Goal: Information Seeking & Learning: Check status

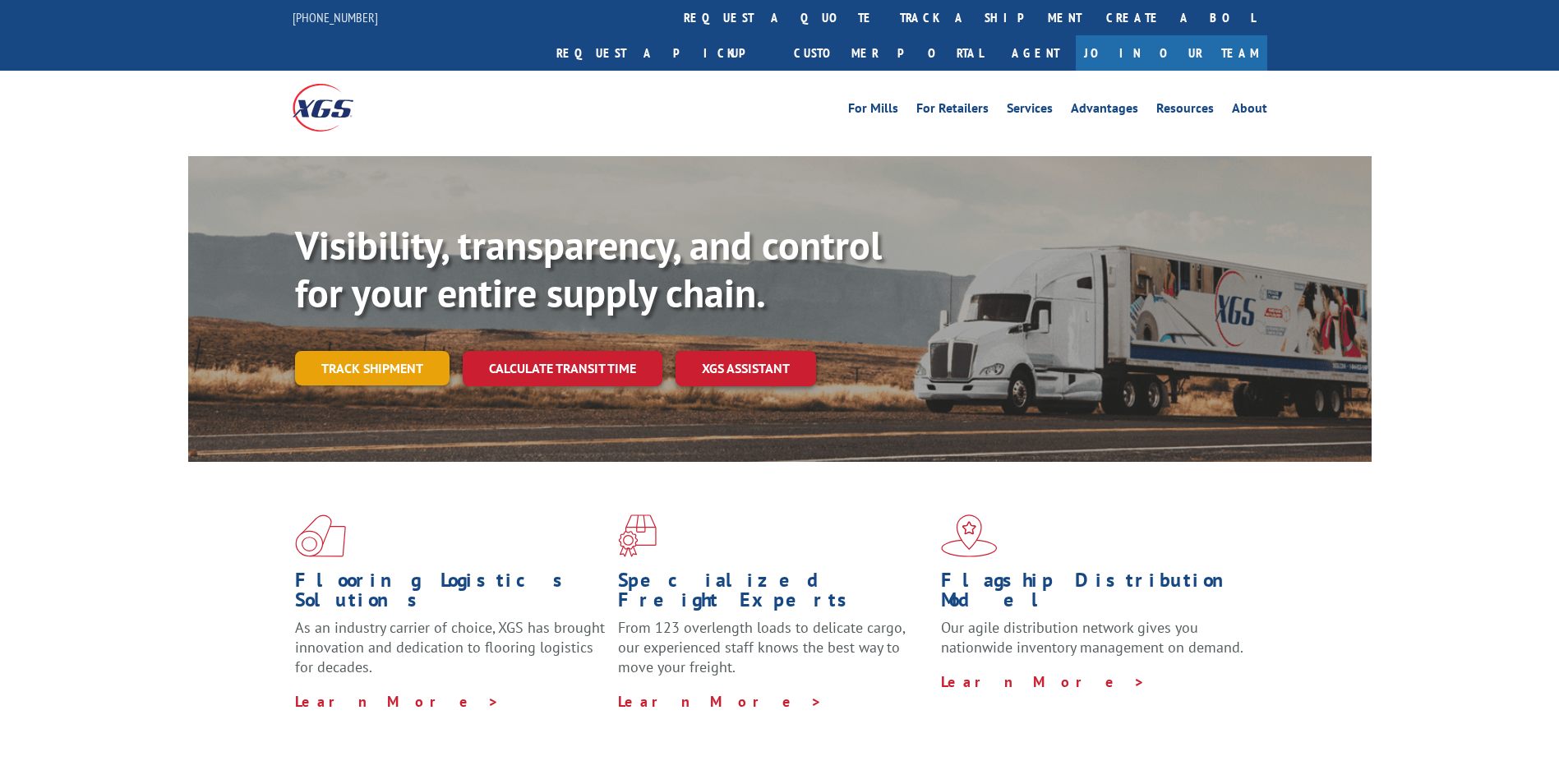
click at [401, 351] on link "Track shipment" at bounding box center [373, 368] width 154 height 35
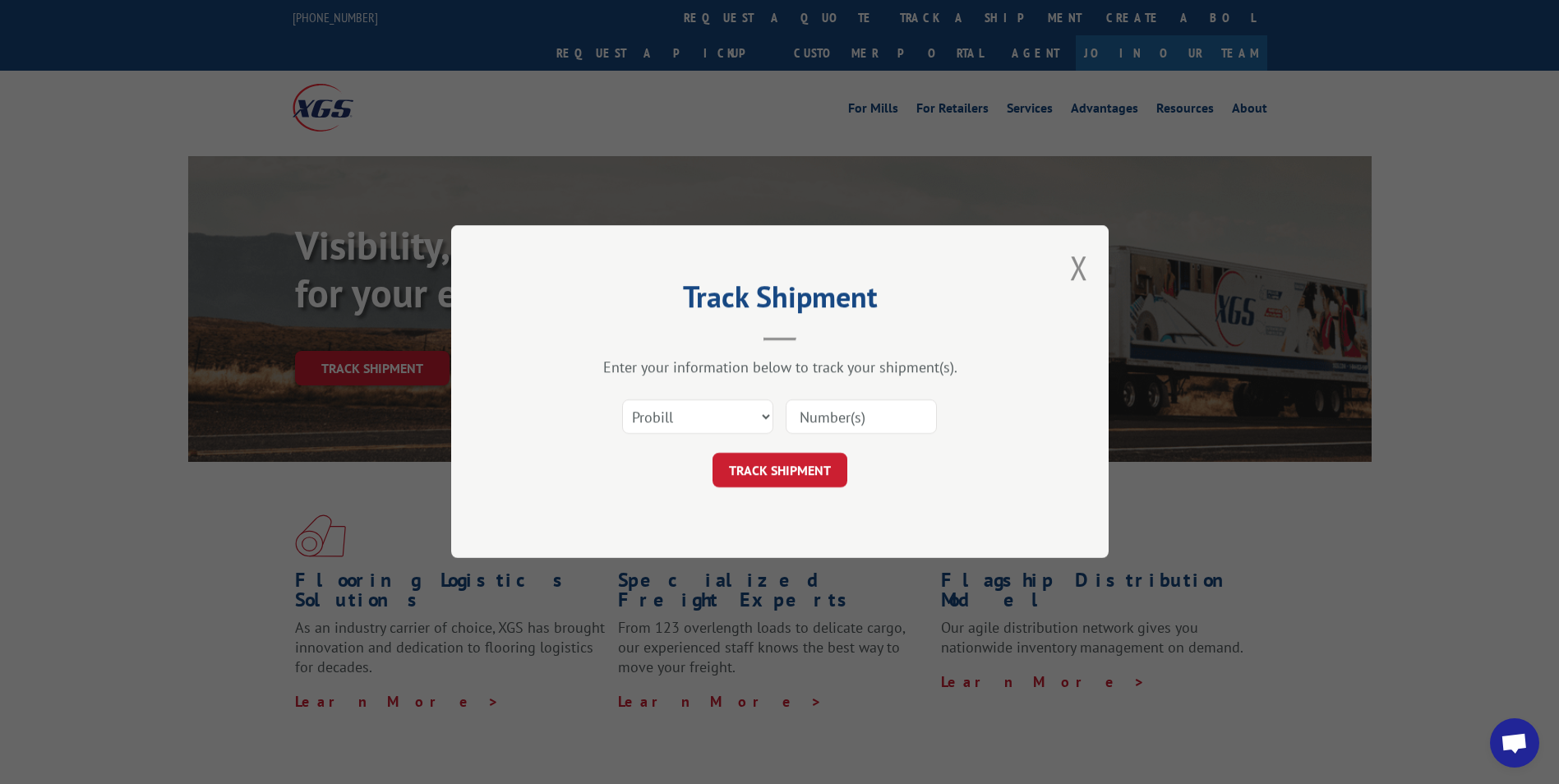
click at [827, 413] on input at bounding box center [861, 417] width 151 height 35
paste input "17468659"
type input "17468659"
click at [791, 463] on button "TRACK SHIPMENT" at bounding box center [780, 471] width 135 height 35
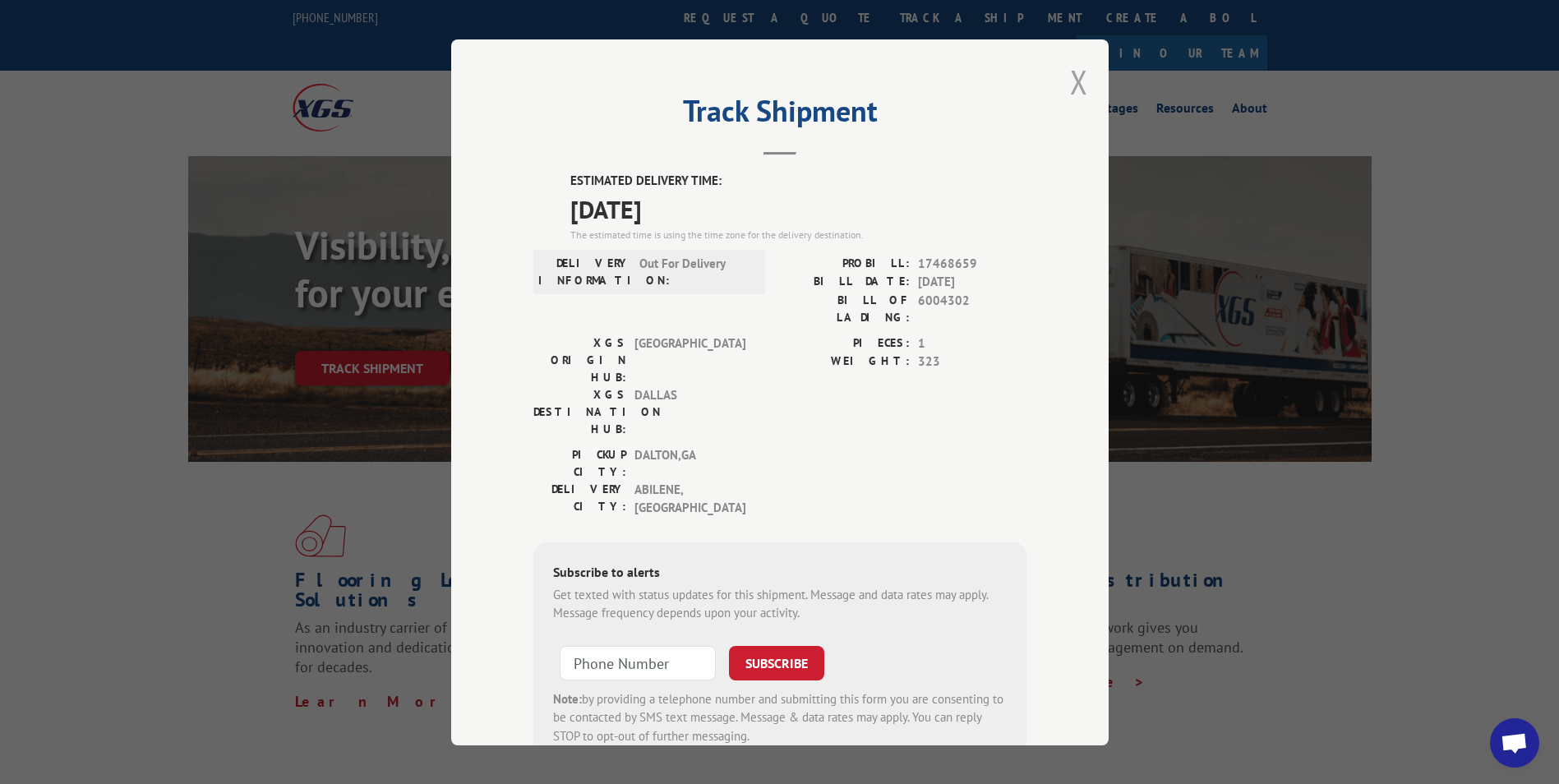
click at [1070, 75] on button "Close modal" at bounding box center [1079, 81] width 18 height 43
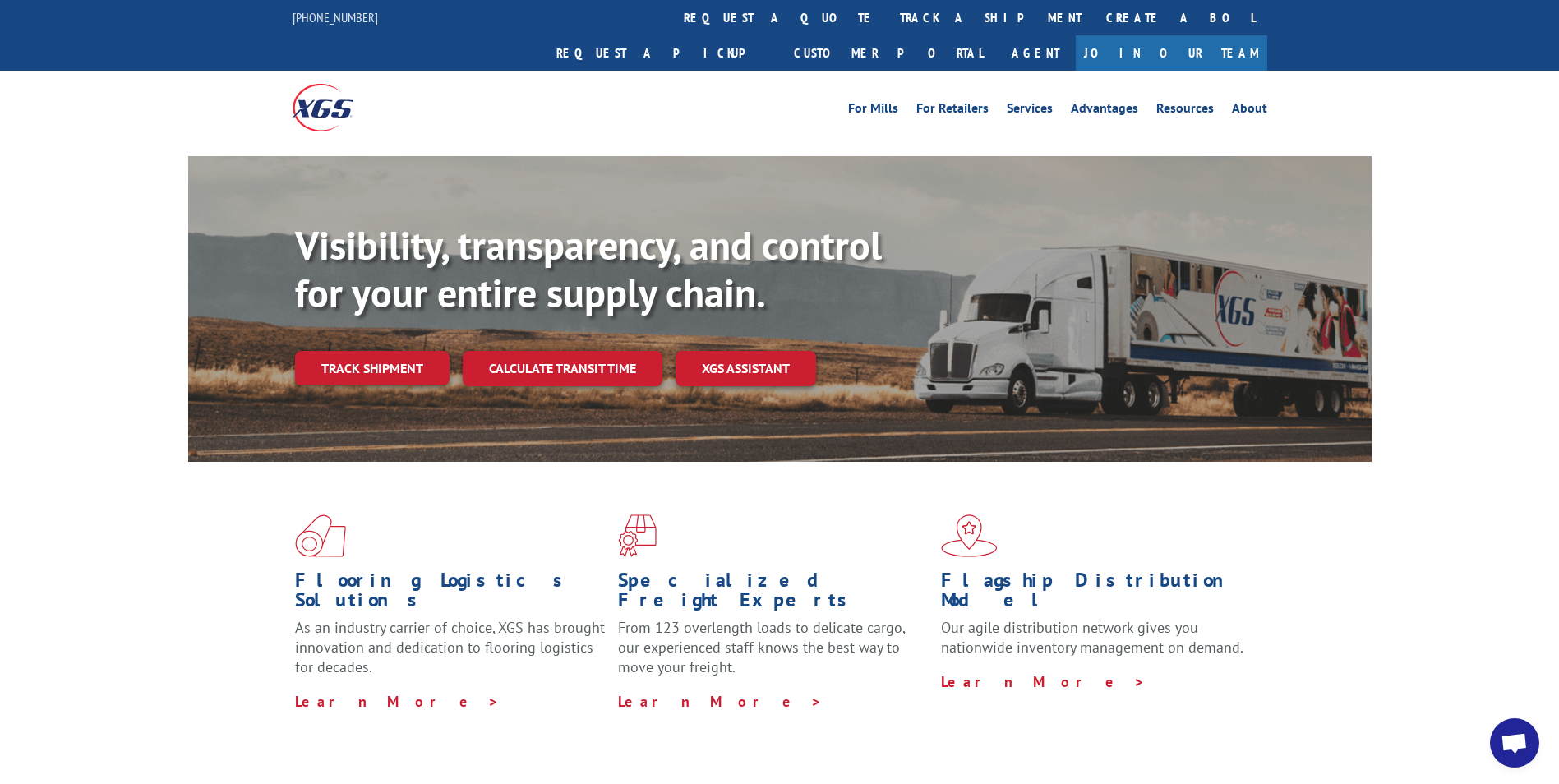
click at [401, 351] on link "Track shipment" at bounding box center [373, 368] width 154 height 35
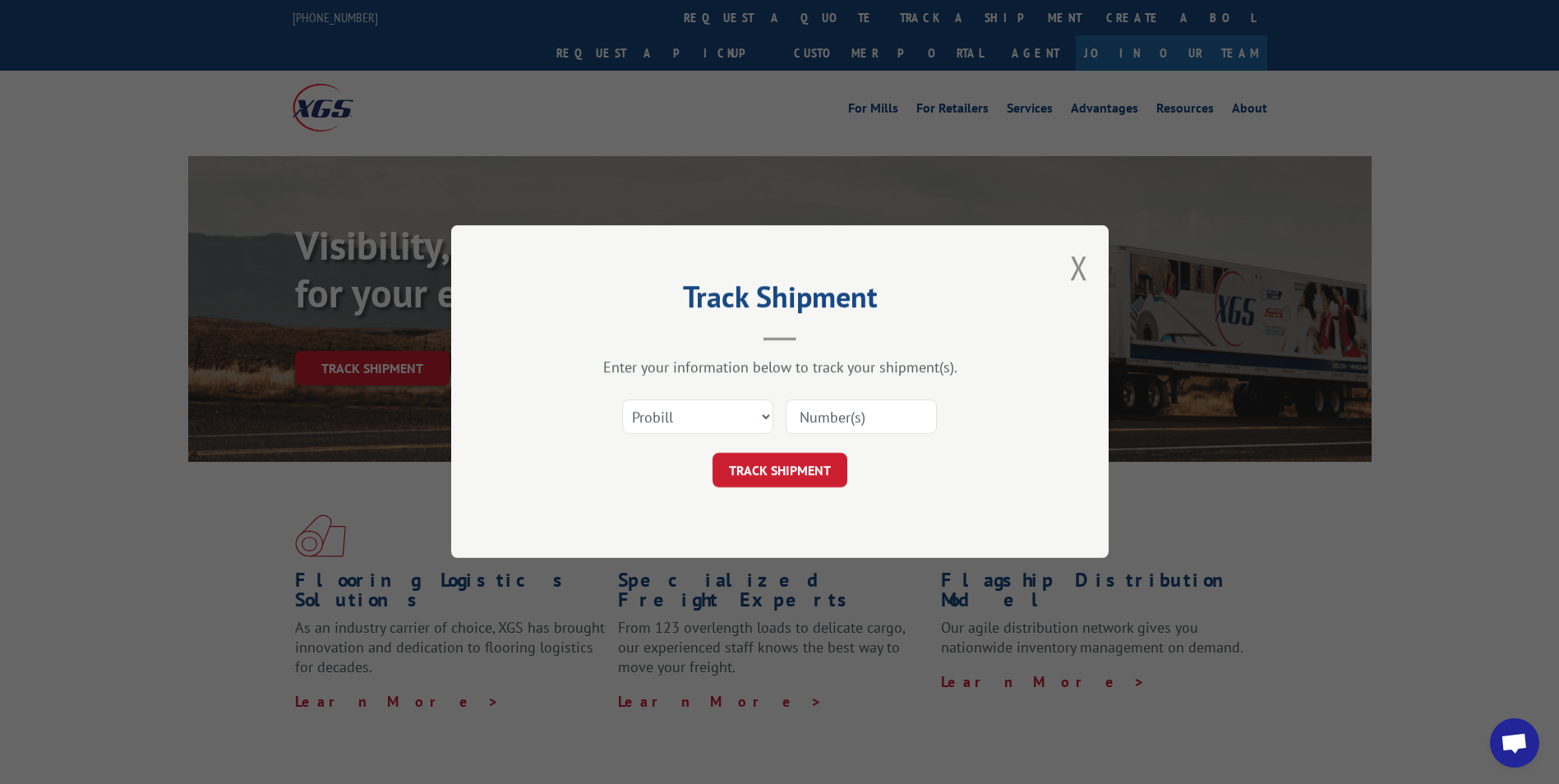
click at [844, 413] on input at bounding box center [861, 417] width 151 height 35
paste input "17229517"
type input "17229517"
click at [812, 469] on button "TRACK SHIPMENT" at bounding box center [780, 471] width 135 height 35
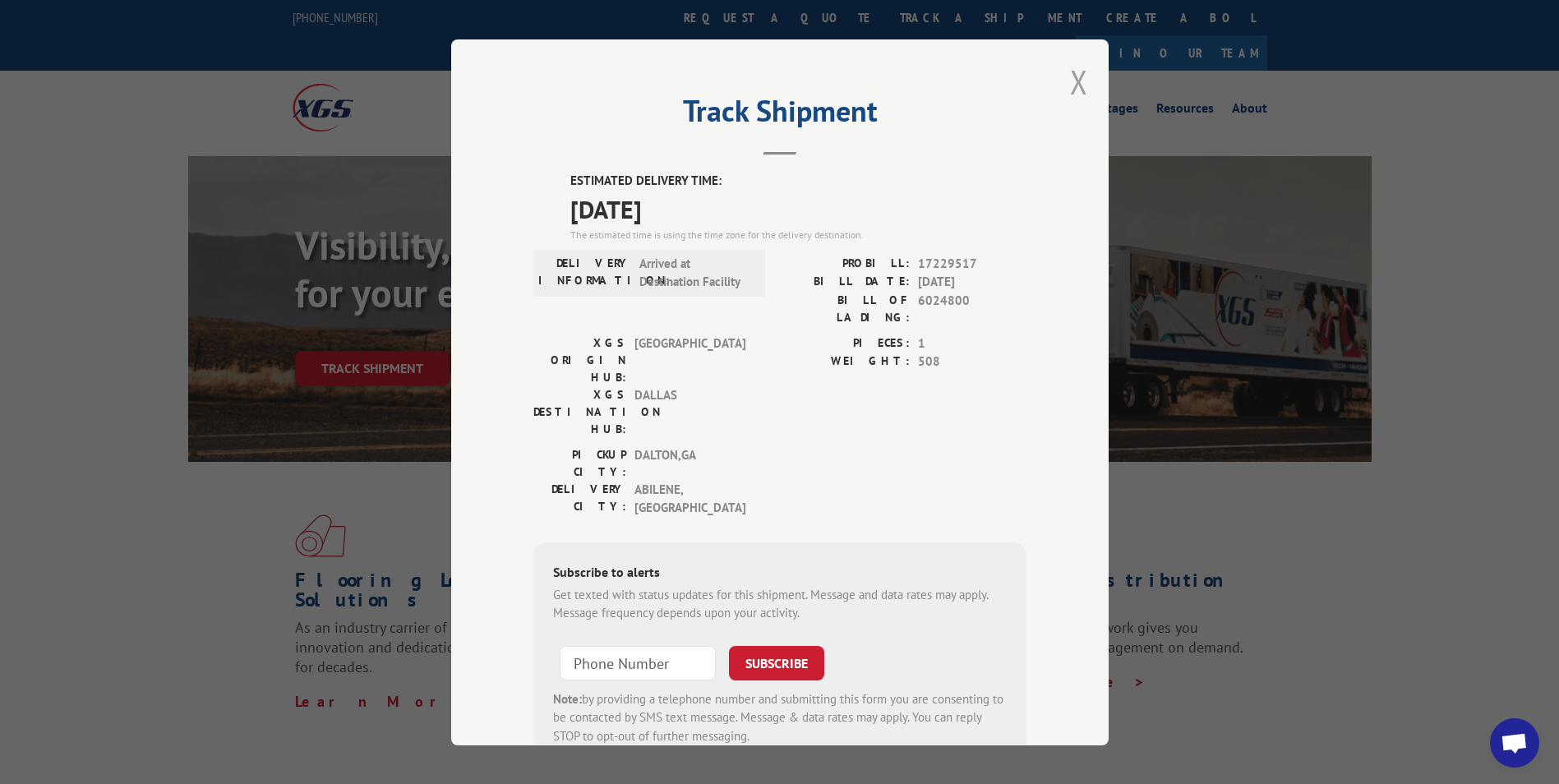
click at [1070, 80] on button "Close modal" at bounding box center [1079, 81] width 18 height 43
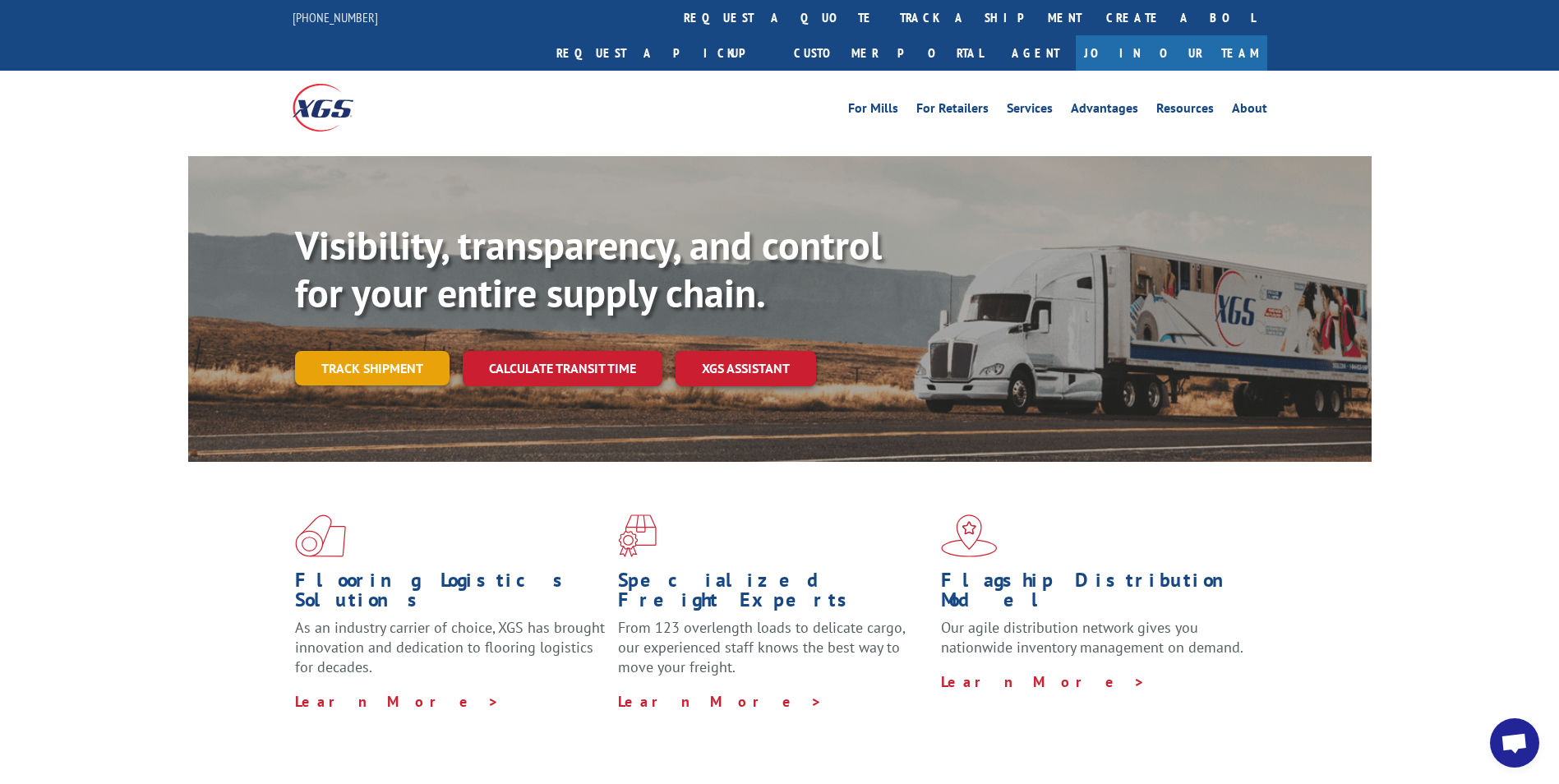
click at [395, 351] on link "Track shipment" at bounding box center [373, 368] width 154 height 35
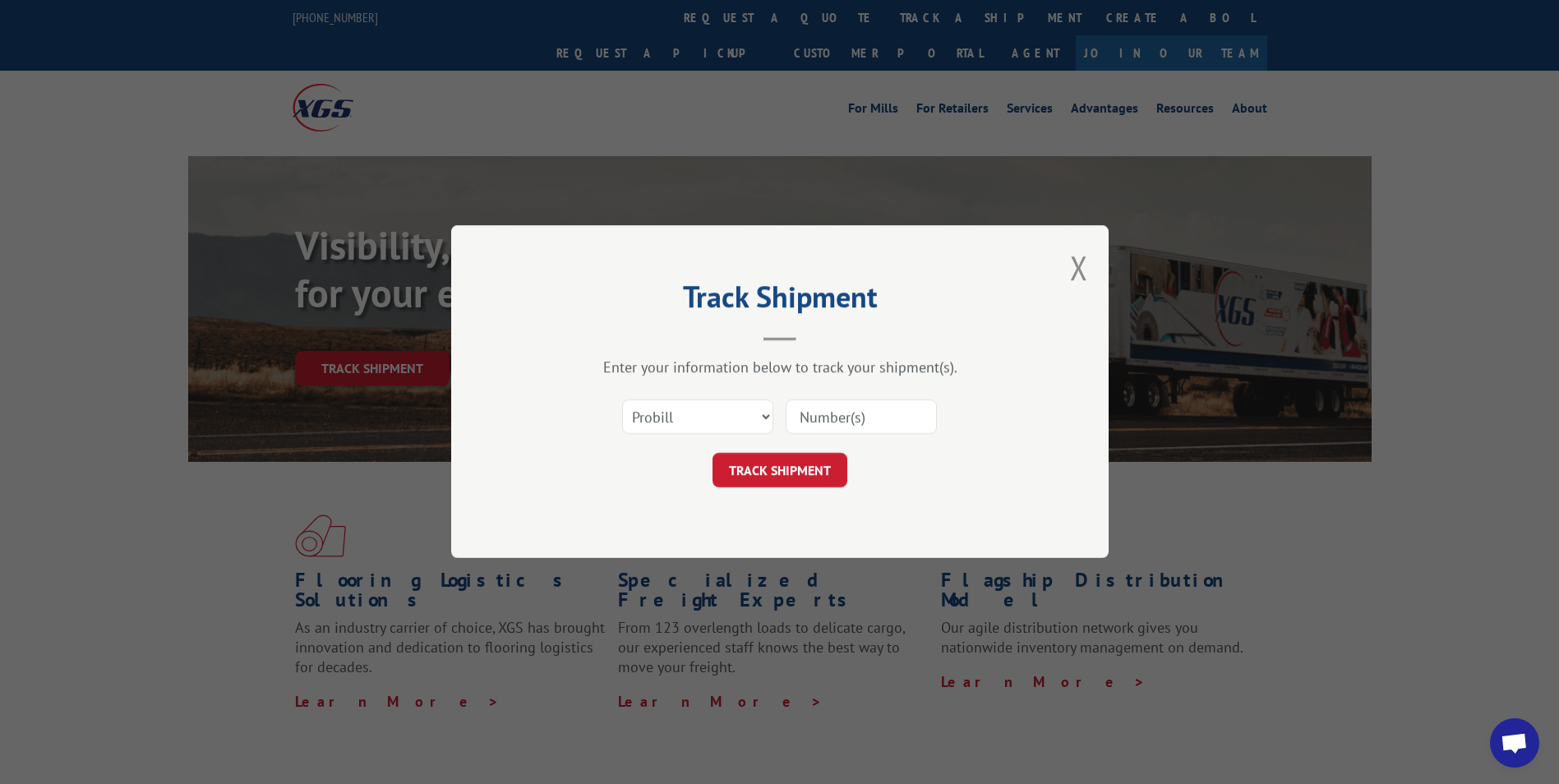
click at [822, 415] on input at bounding box center [861, 417] width 151 height 35
paste input "16331209"
type input "16331209"
click at [802, 466] on button "TRACK SHIPMENT" at bounding box center [780, 471] width 135 height 35
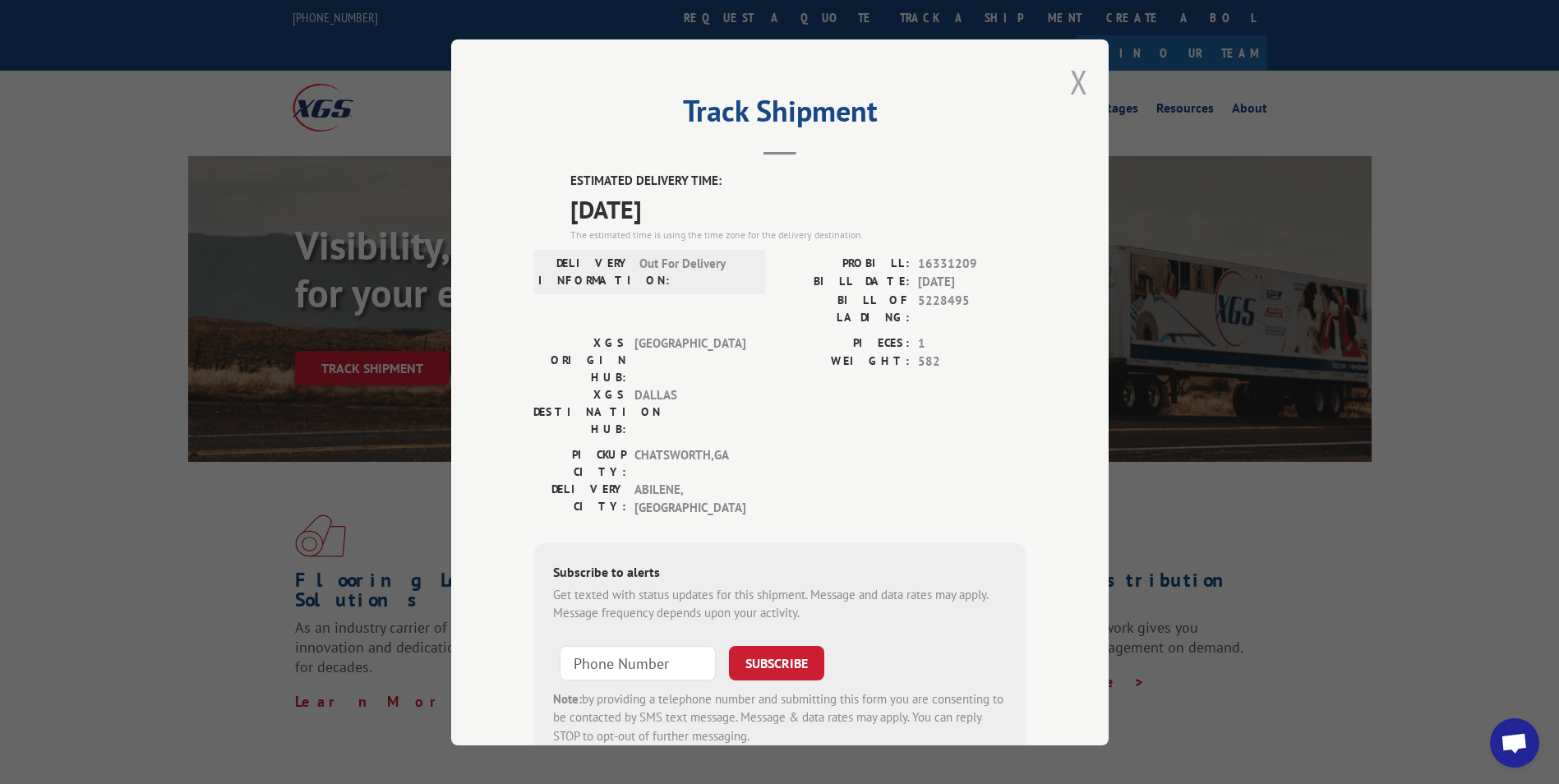
click at [1070, 76] on button "Close modal" at bounding box center [1079, 81] width 18 height 43
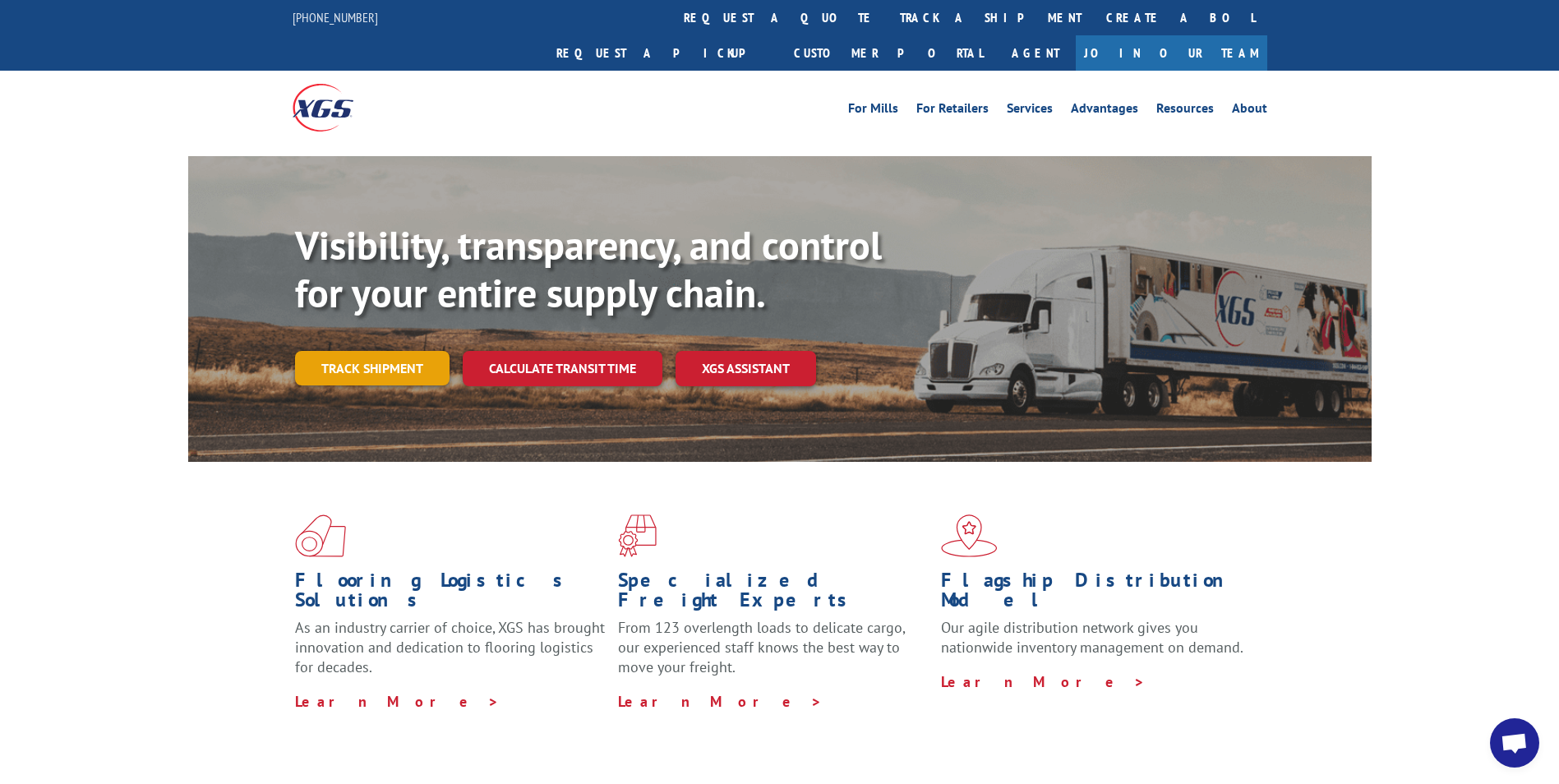
click at [382, 351] on link "Track shipment" at bounding box center [373, 368] width 154 height 35
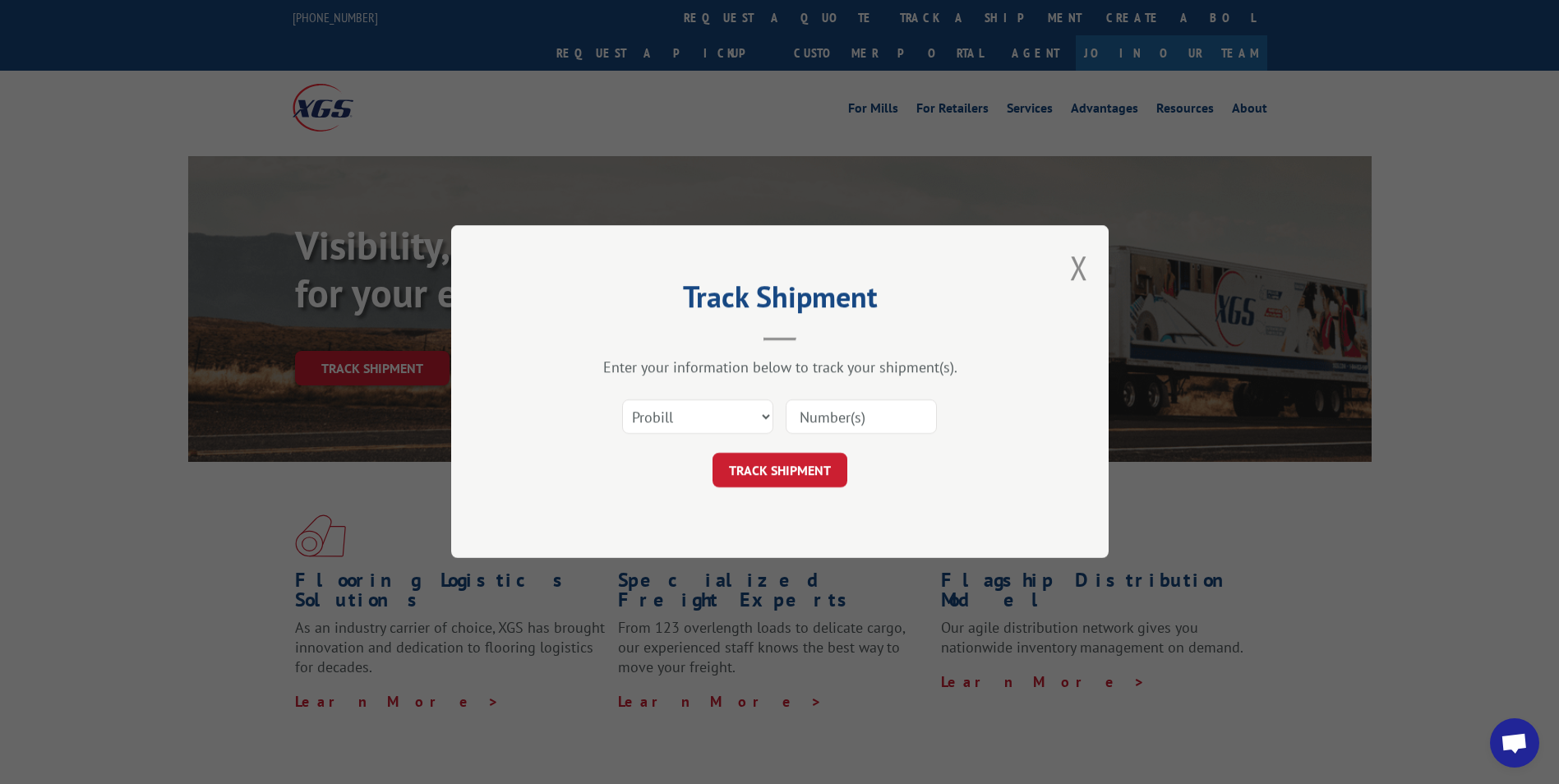
click at [841, 412] on input at bounding box center [861, 417] width 151 height 35
paste input "17521851"
type input "17521851"
click at [777, 463] on button "TRACK SHIPMENT" at bounding box center [780, 471] width 135 height 35
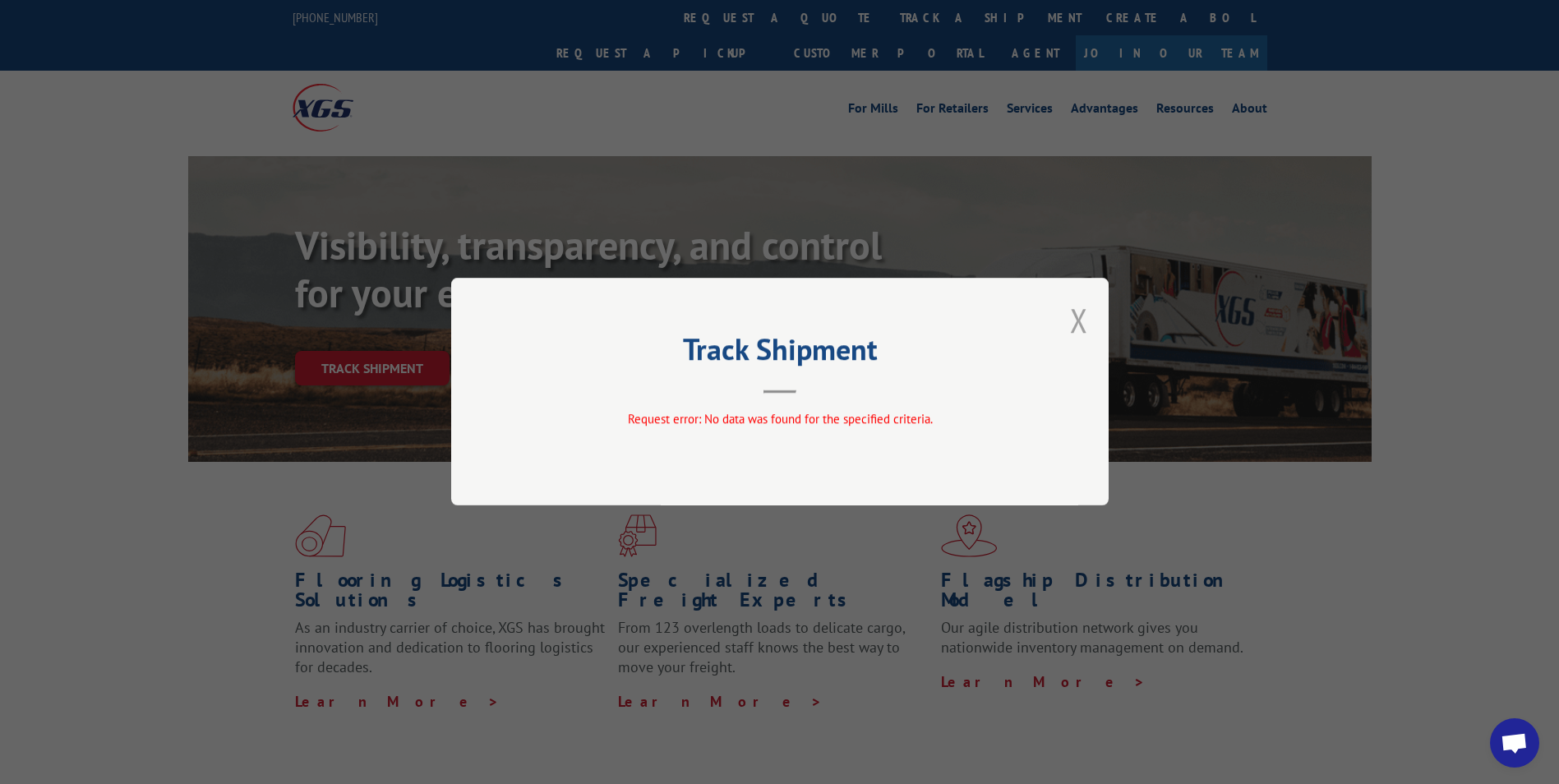
click at [1080, 320] on button "Close modal" at bounding box center [1079, 320] width 18 height 43
